Goal: Task Accomplishment & Management: Manage account settings

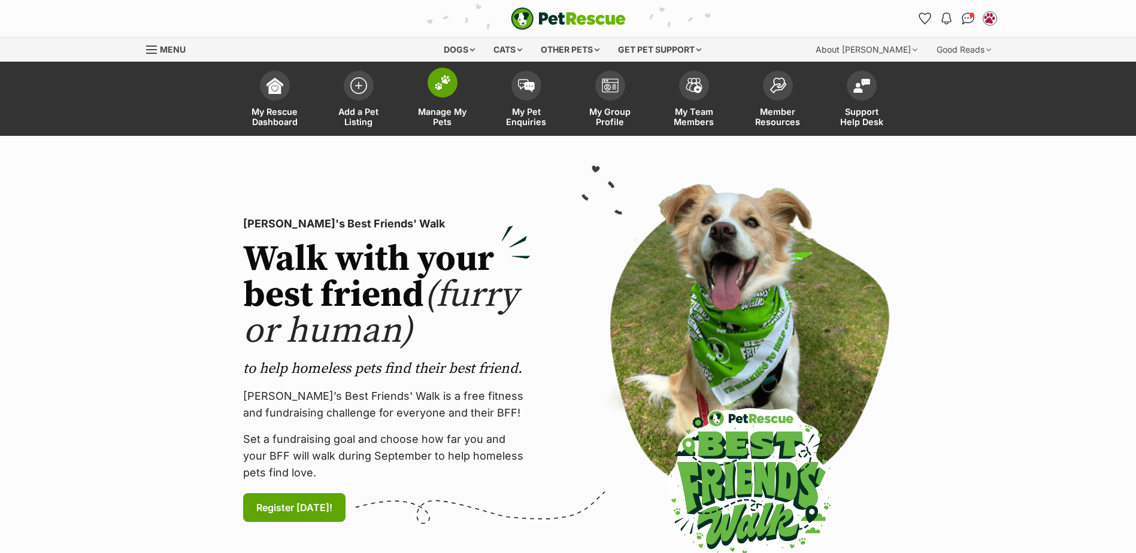
click at [450, 88] on img at bounding box center [442, 83] width 17 height 16
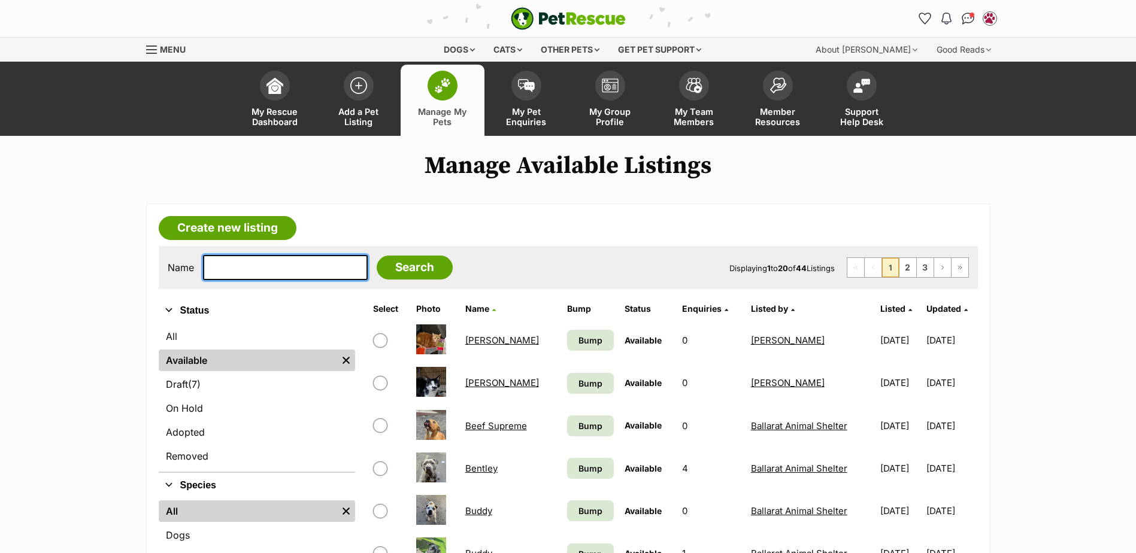
click at [274, 273] on input "text" at bounding box center [285, 267] width 165 height 25
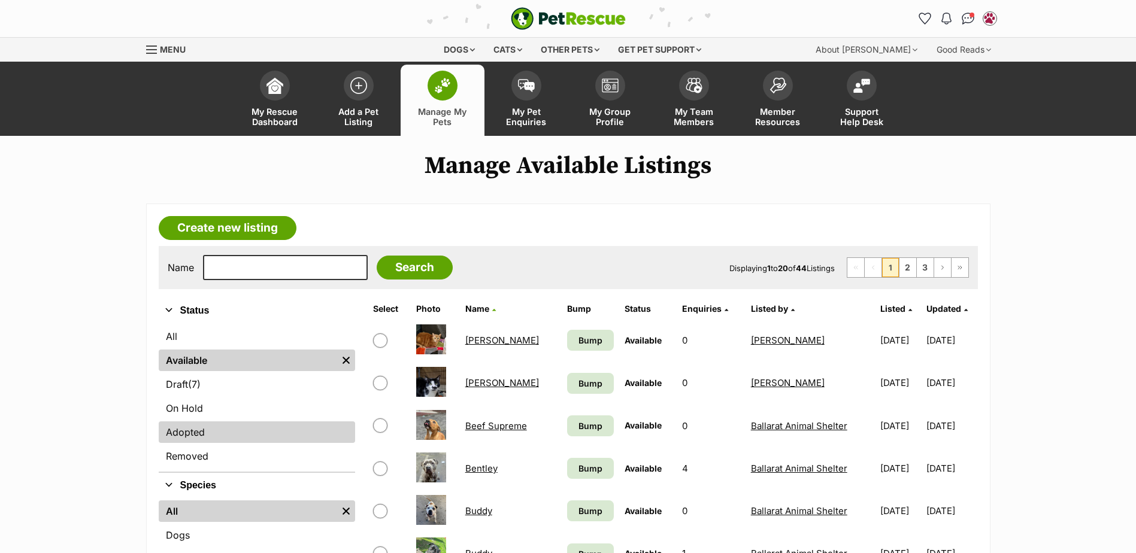
click at [198, 440] on link "Adopted" at bounding box center [257, 432] width 196 height 22
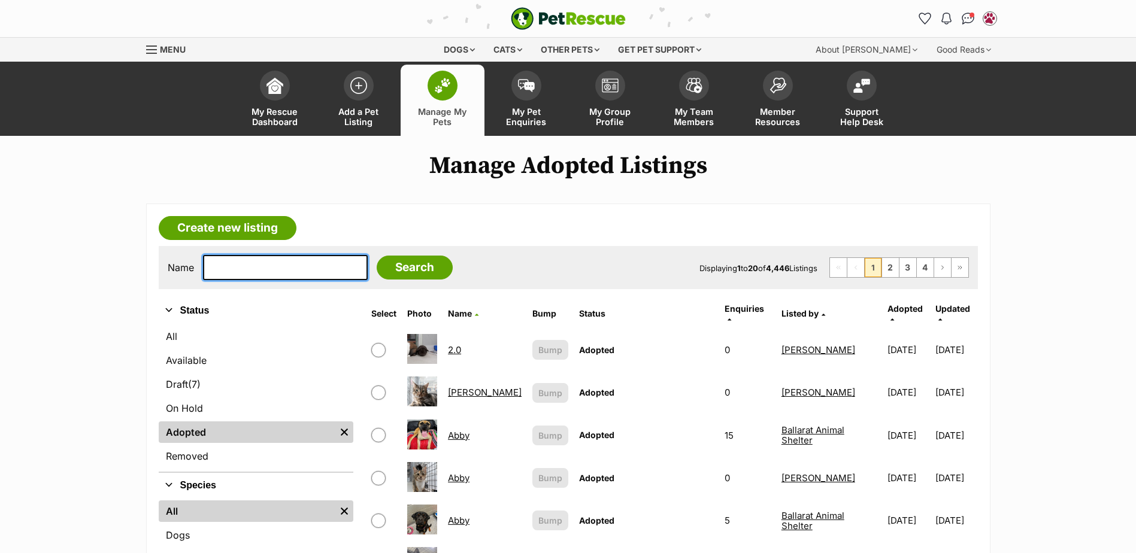
click at [227, 266] on input "text" at bounding box center [285, 267] width 165 height 25
type input "[PERSON_NAME]"
click at [377, 256] on input "Search" at bounding box center [415, 268] width 76 height 24
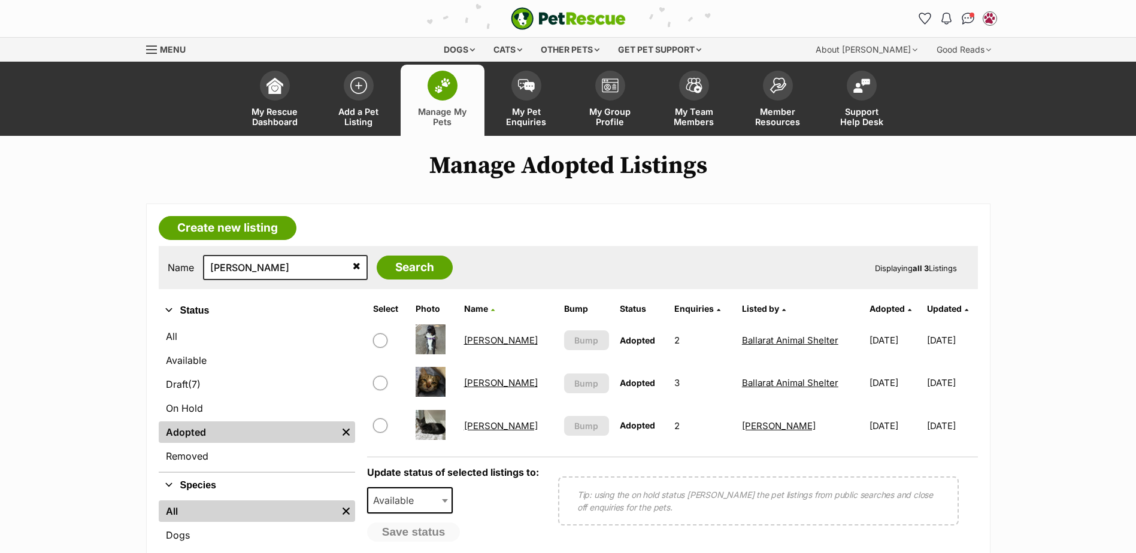
click at [485, 335] on link "[PERSON_NAME]" at bounding box center [501, 340] width 74 height 11
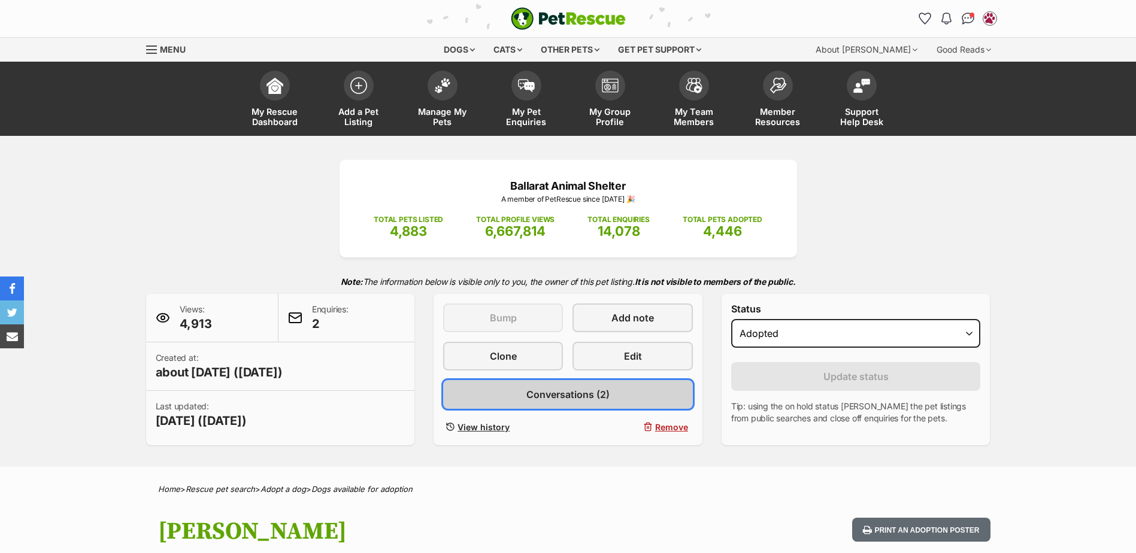
click at [539, 396] on span "Conversations (2)" at bounding box center [567, 394] width 83 height 14
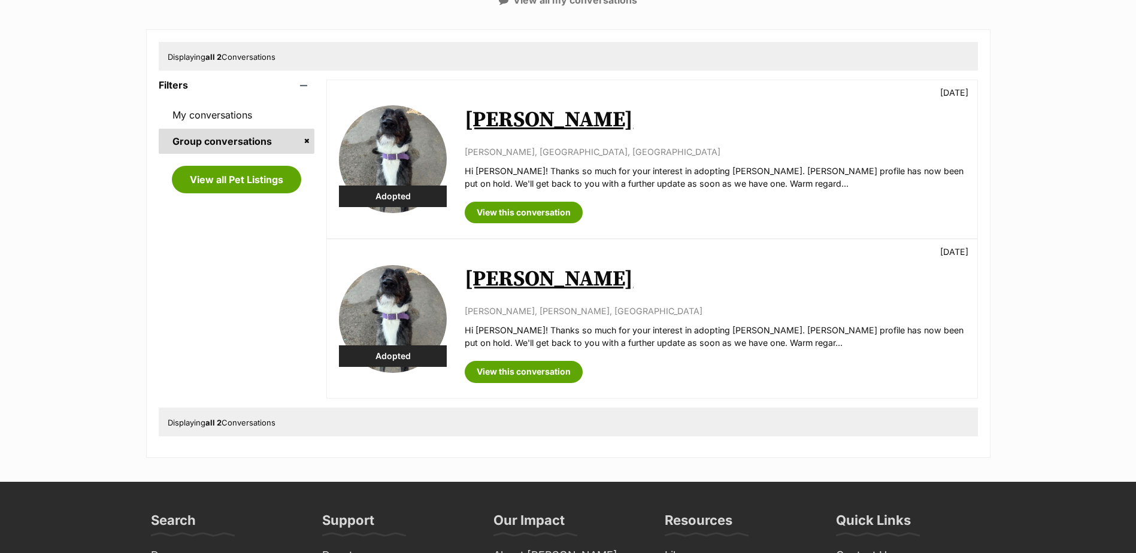
scroll to position [239, 0]
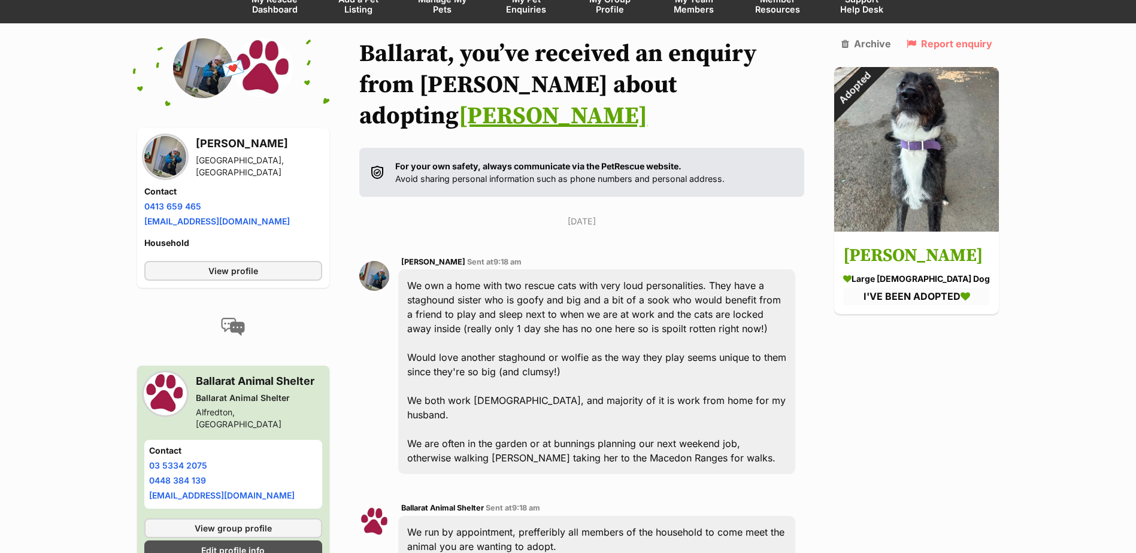
scroll to position [120, 0]
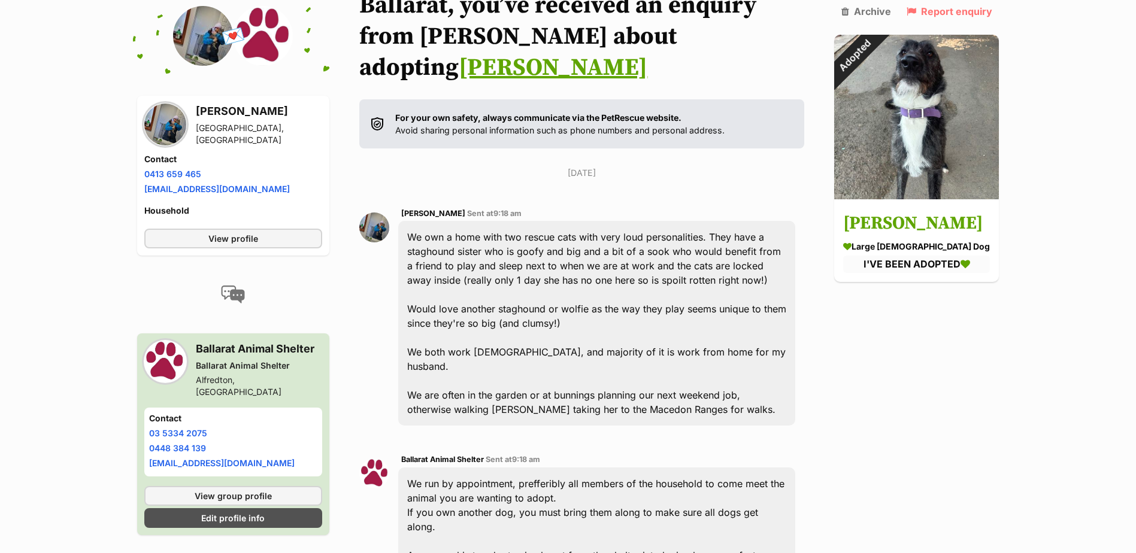
scroll to position [0, 0]
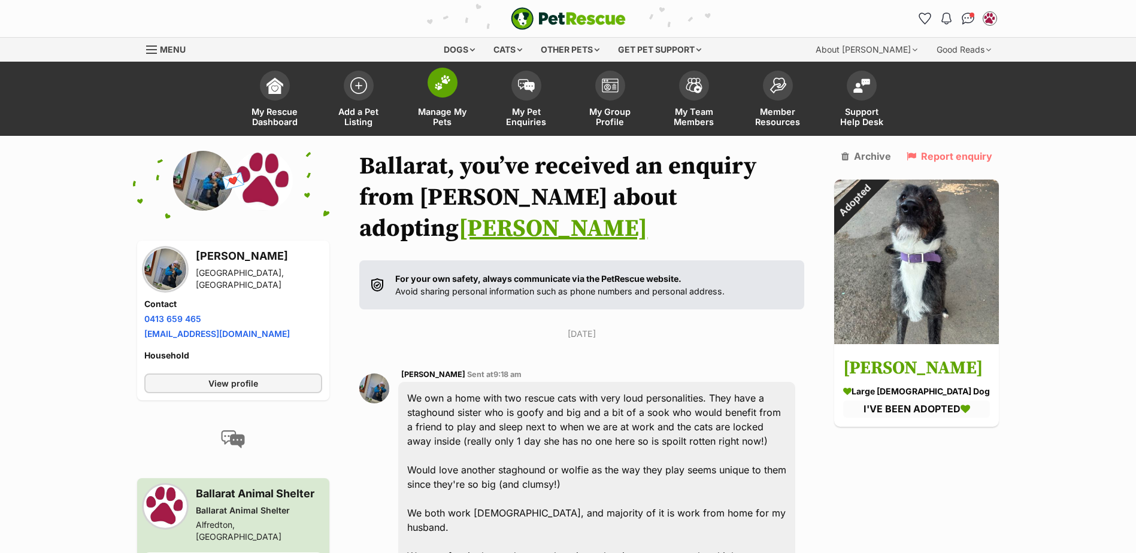
click at [436, 81] on img at bounding box center [442, 83] width 17 height 16
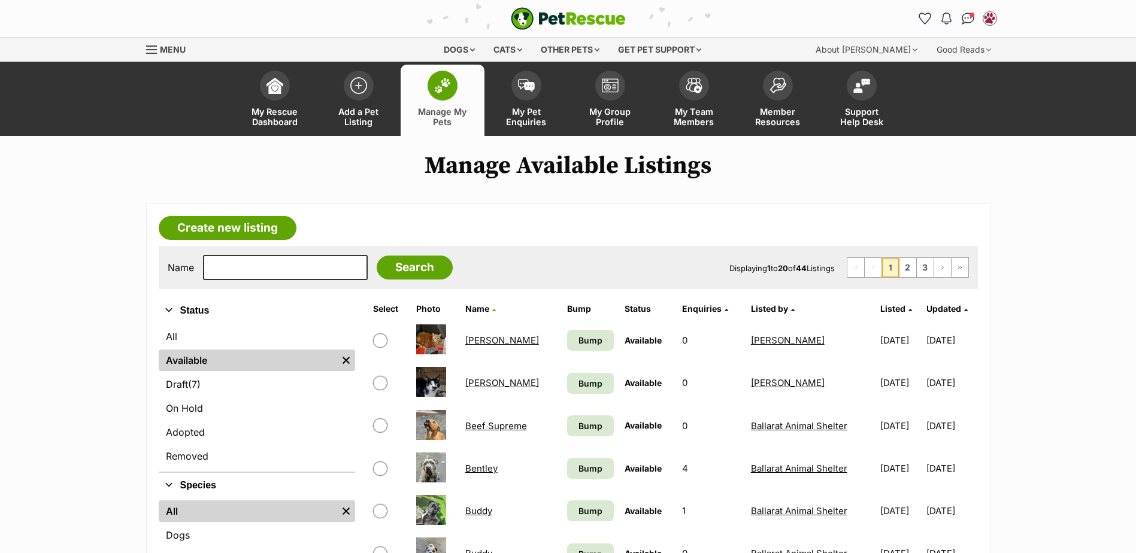
click at [421, 104] on link "Manage My Pets" at bounding box center [442, 100] width 84 height 71
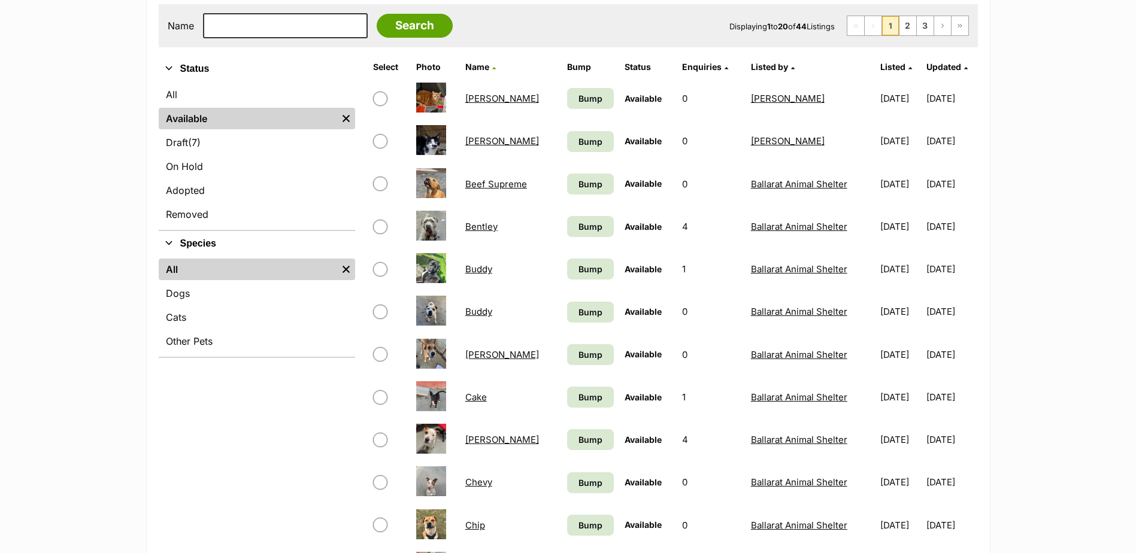
scroll to position [120, 0]
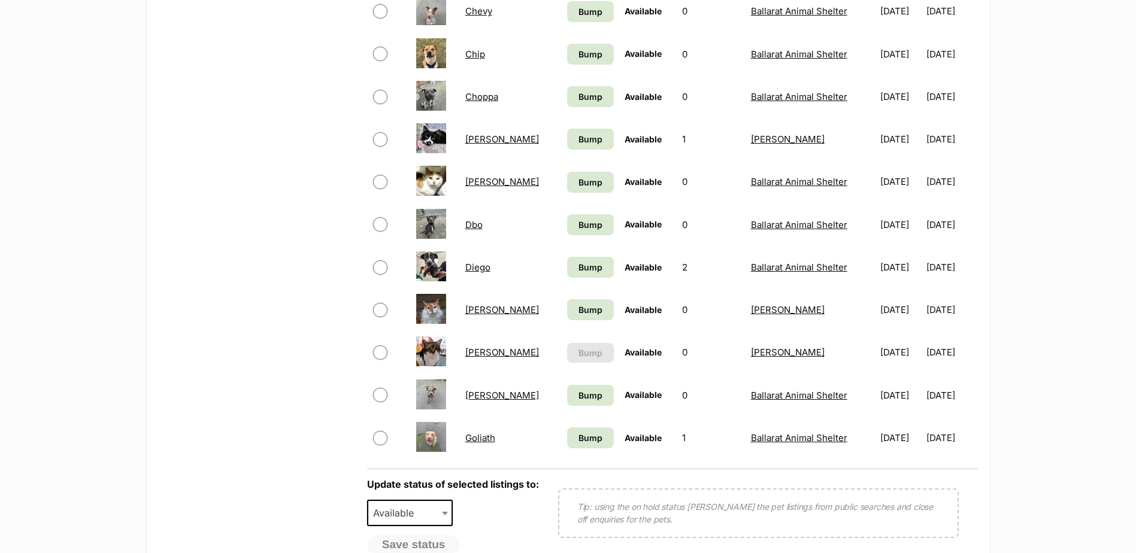
scroll to position [718, 0]
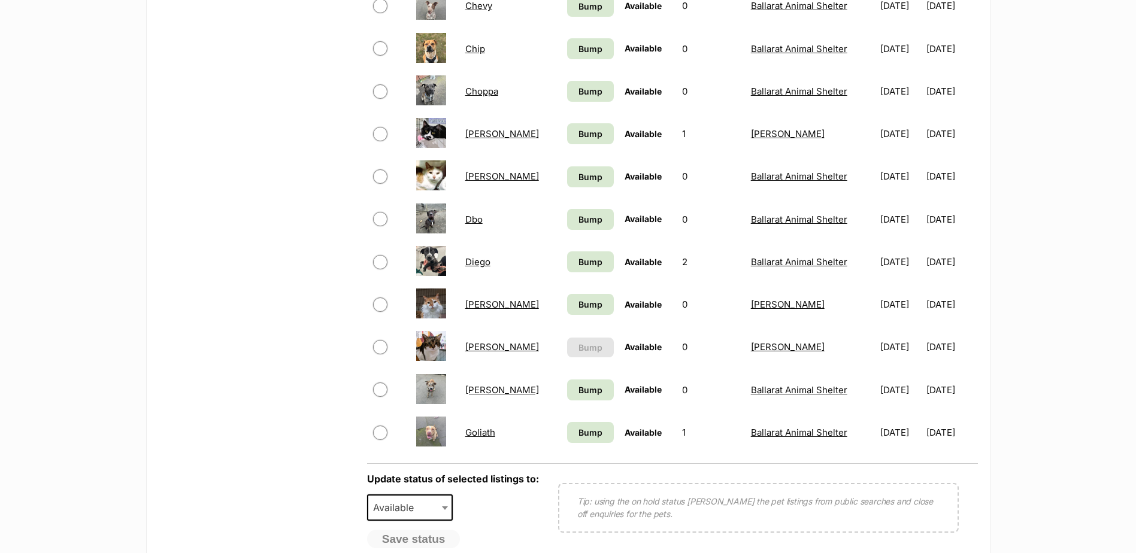
click at [320, 273] on div "Refine your search Status All Available Remove filter Draft (7) Items On Hold A…" at bounding box center [257, 73] width 196 height 987
click at [213, 232] on div "Refine your search Status All Available Remove filter Draft (7) Items On Hold A…" at bounding box center [257, 73] width 196 height 987
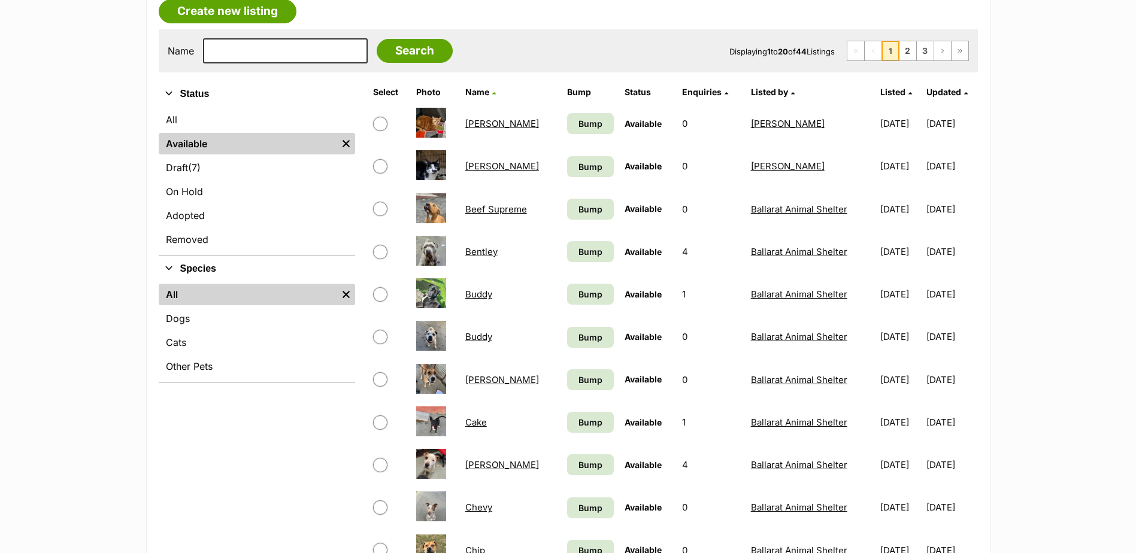
scroll to position [120, 0]
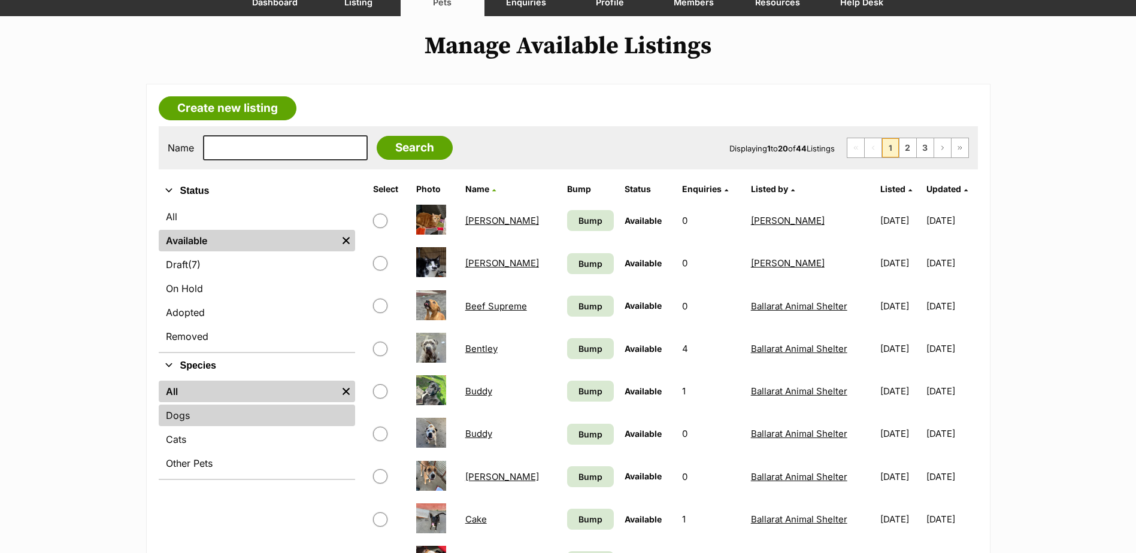
click at [180, 421] on link "Dogs" at bounding box center [257, 416] width 196 height 22
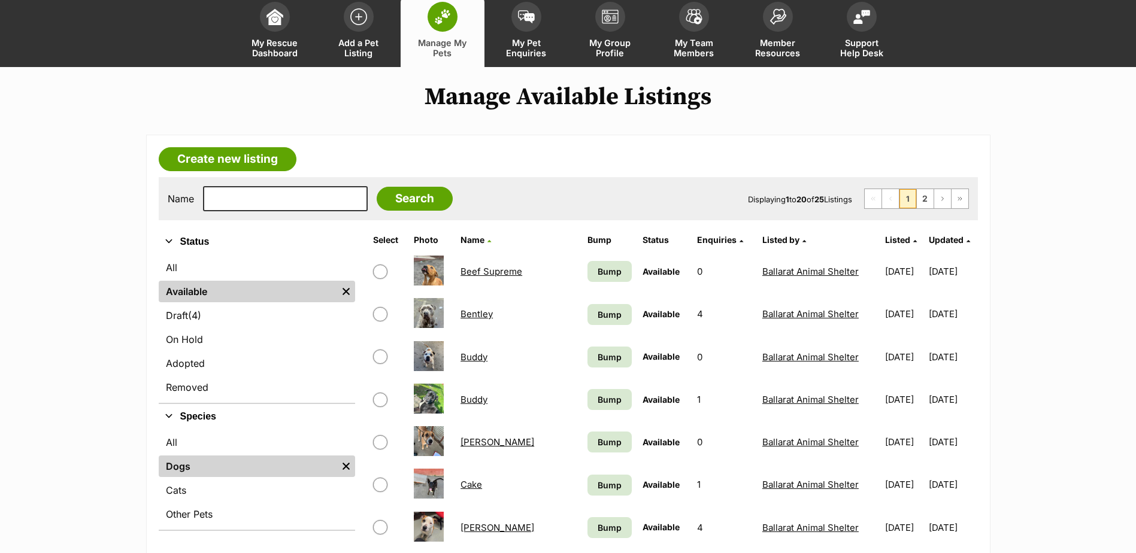
scroll to position [60, 0]
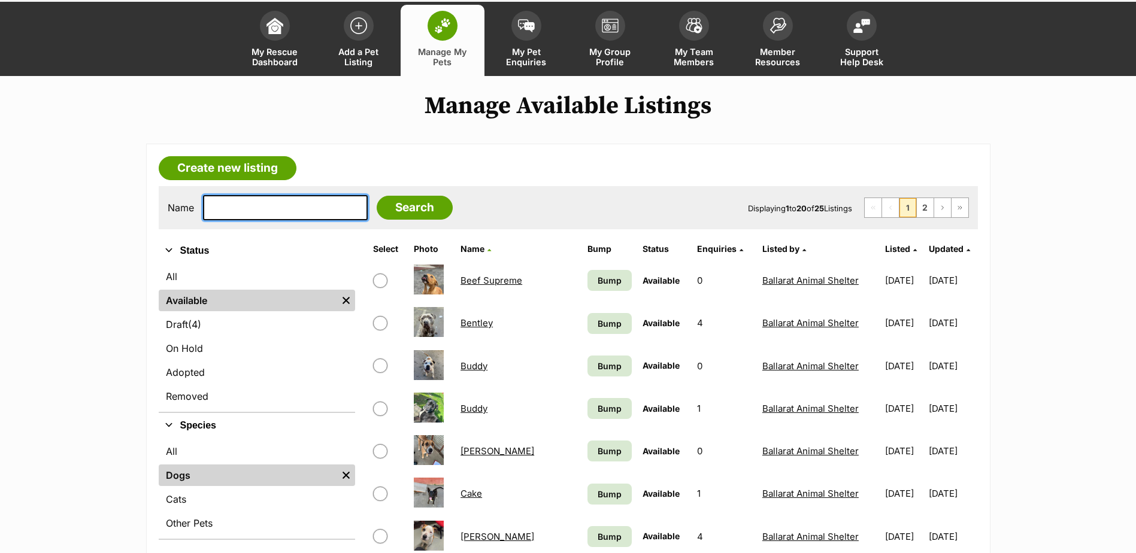
click at [265, 202] on input "text" at bounding box center [285, 207] width 165 height 25
